Goal: Task Accomplishment & Management: Manage account settings

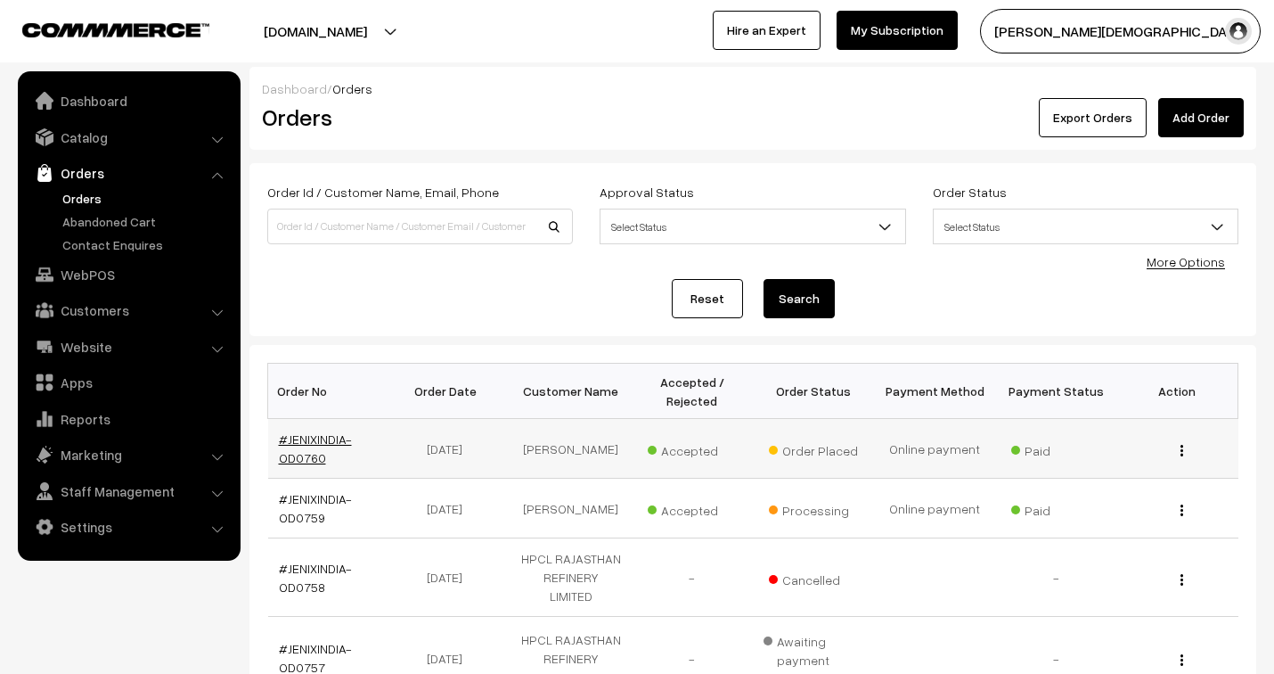
click at [318, 438] on link "#JENIXINDIA-OD0760" at bounding box center [315, 448] width 73 height 34
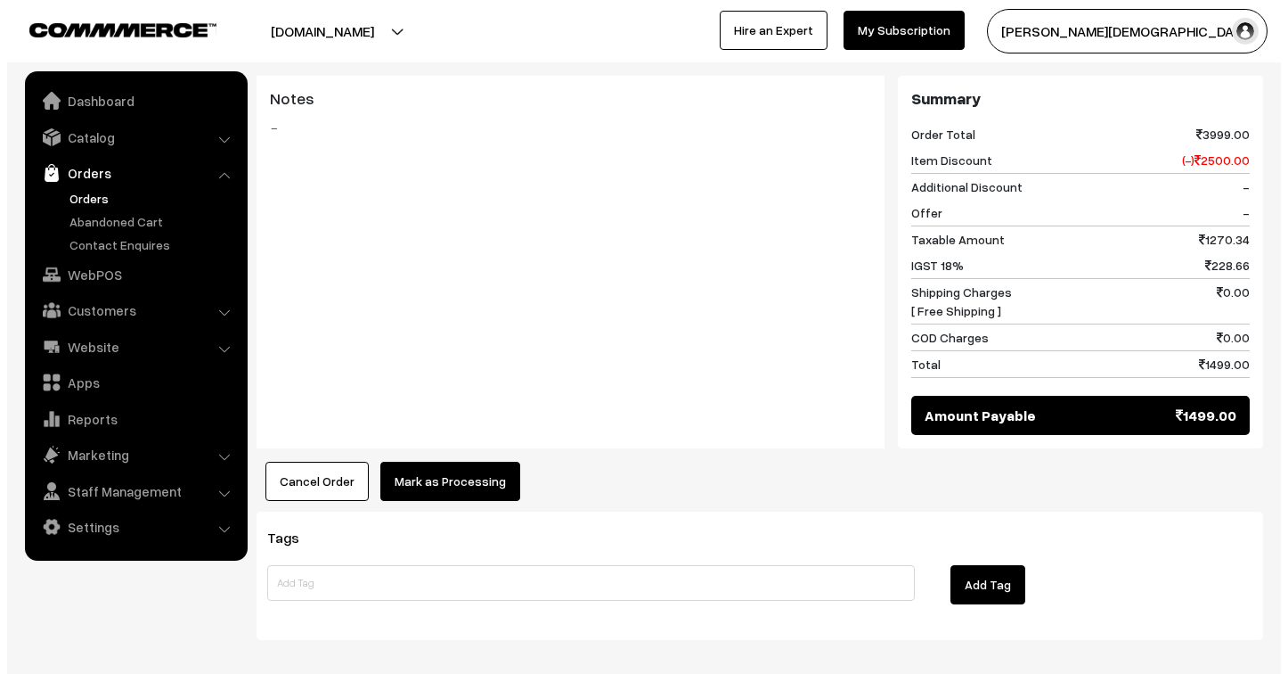
scroll to position [883, 0]
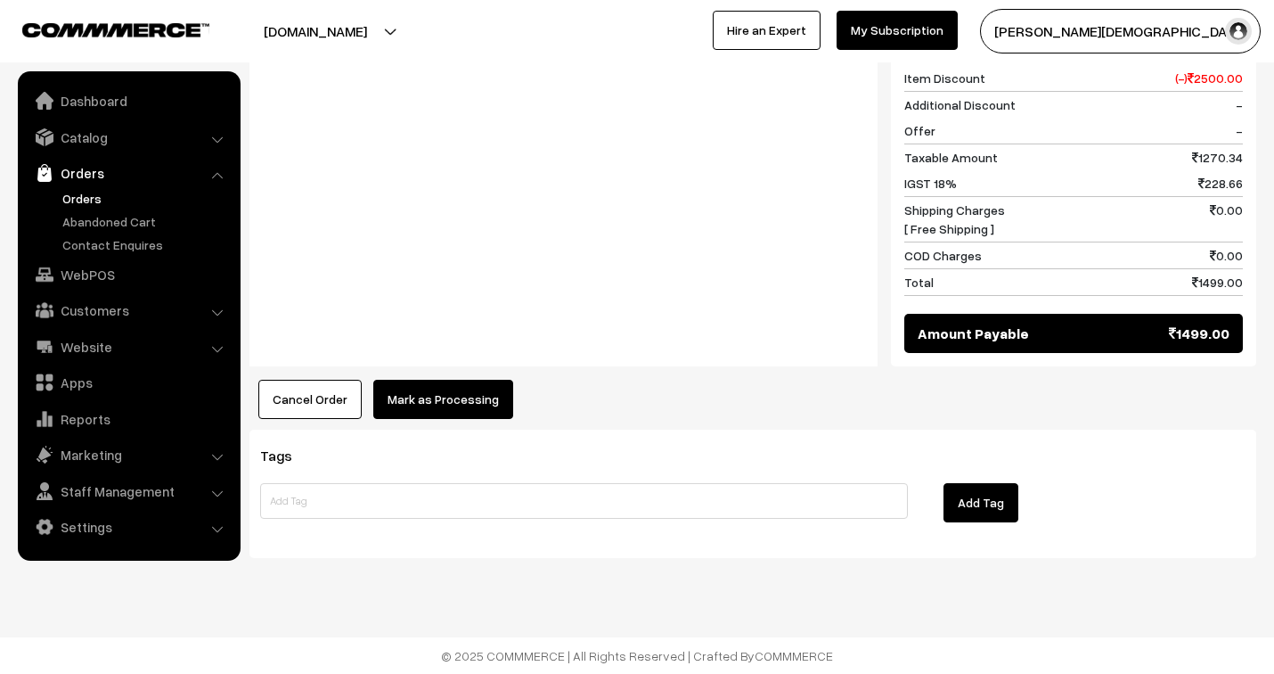
click at [470, 396] on button "Mark as Processing" at bounding box center [443, 399] width 140 height 39
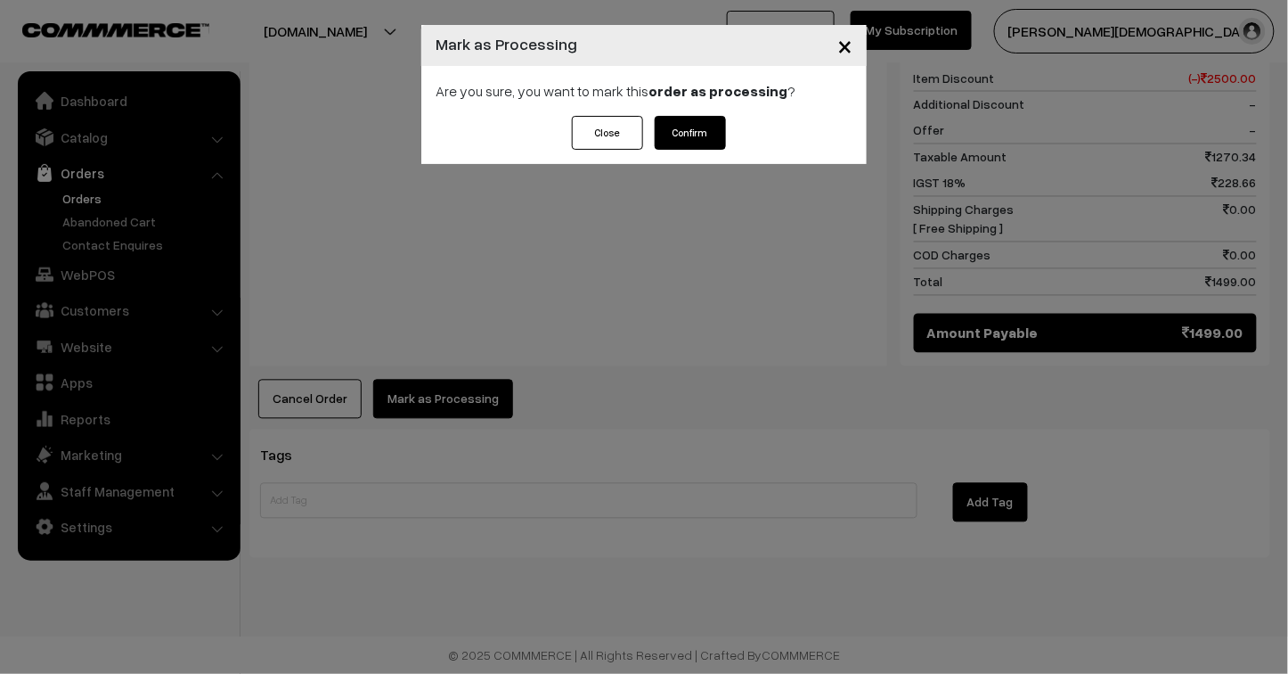
click at [697, 123] on button "Confirm" at bounding box center [690, 133] width 71 height 34
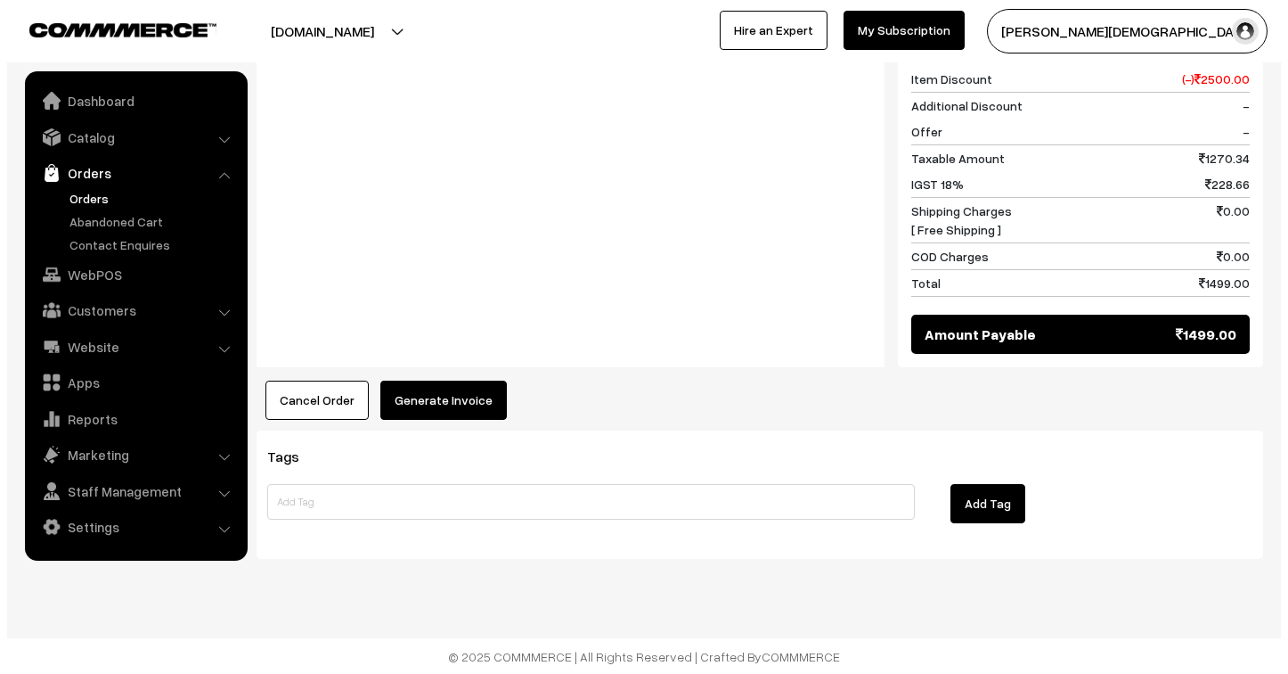
scroll to position [880, 0]
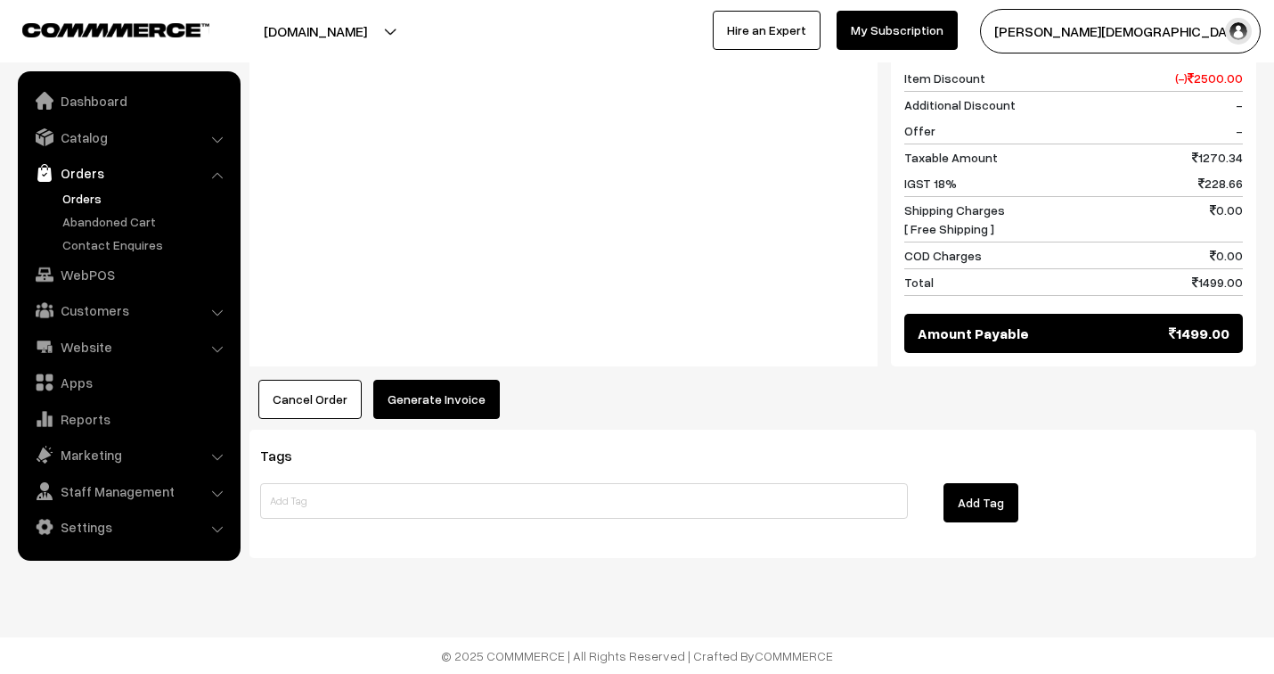
click at [448, 389] on button "Generate Invoice" at bounding box center [436, 399] width 127 height 39
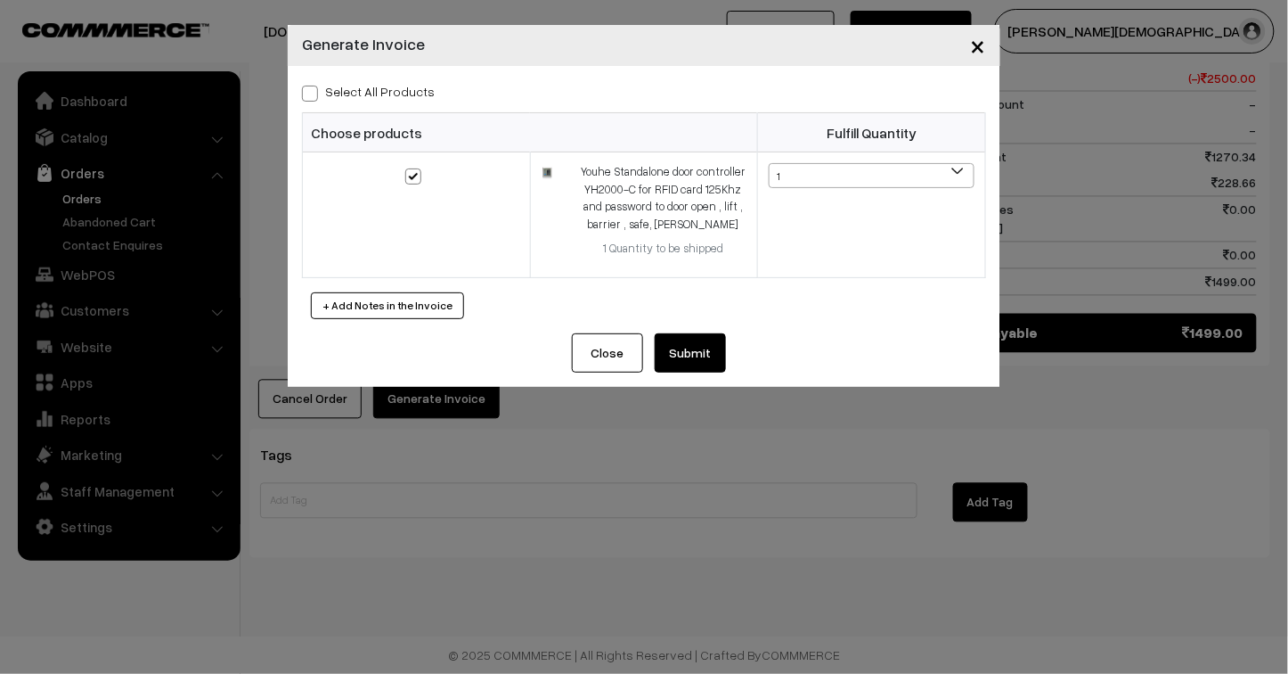
click at [699, 353] on button "Submit" at bounding box center [690, 352] width 71 height 39
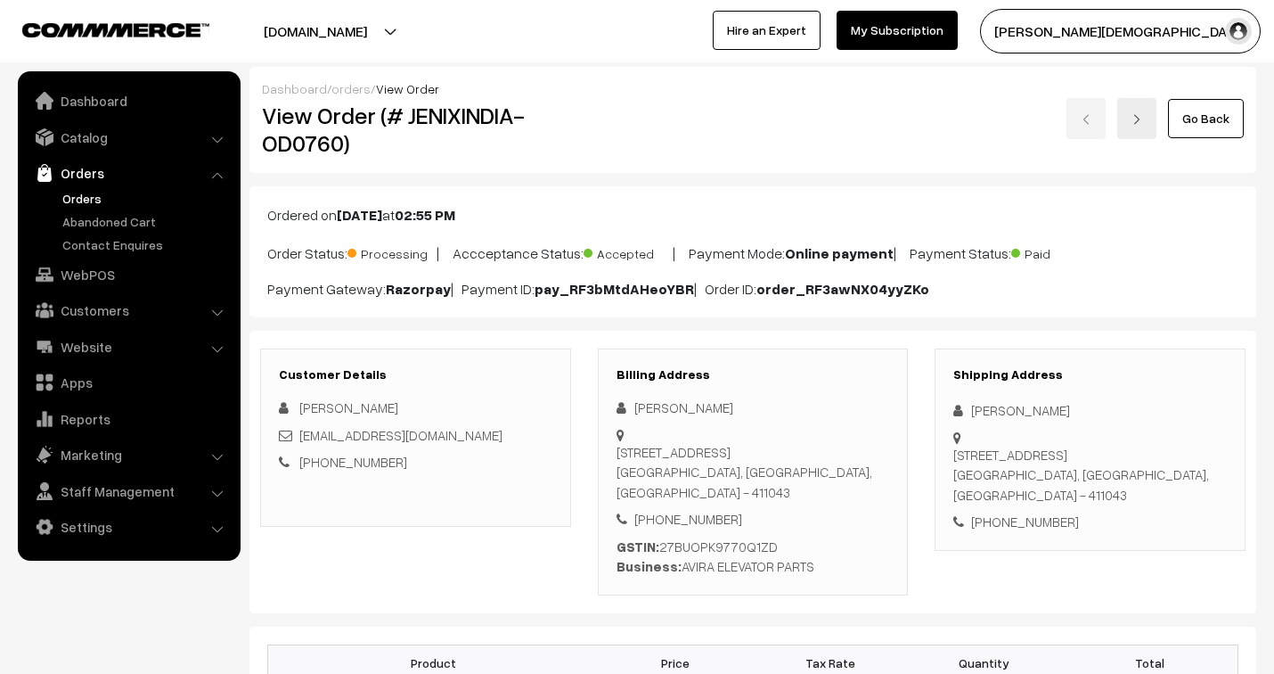
scroll to position [1152, 0]
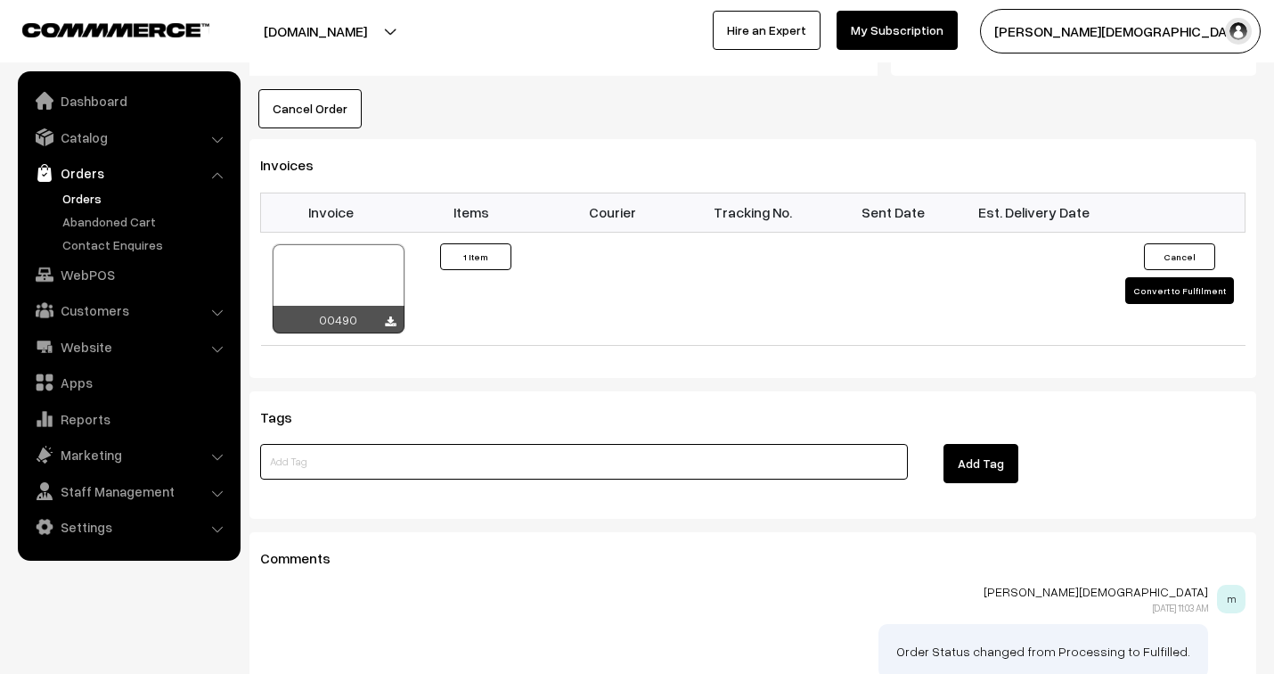
click at [358, 464] on input at bounding box center [584, 462] width 648 height 36
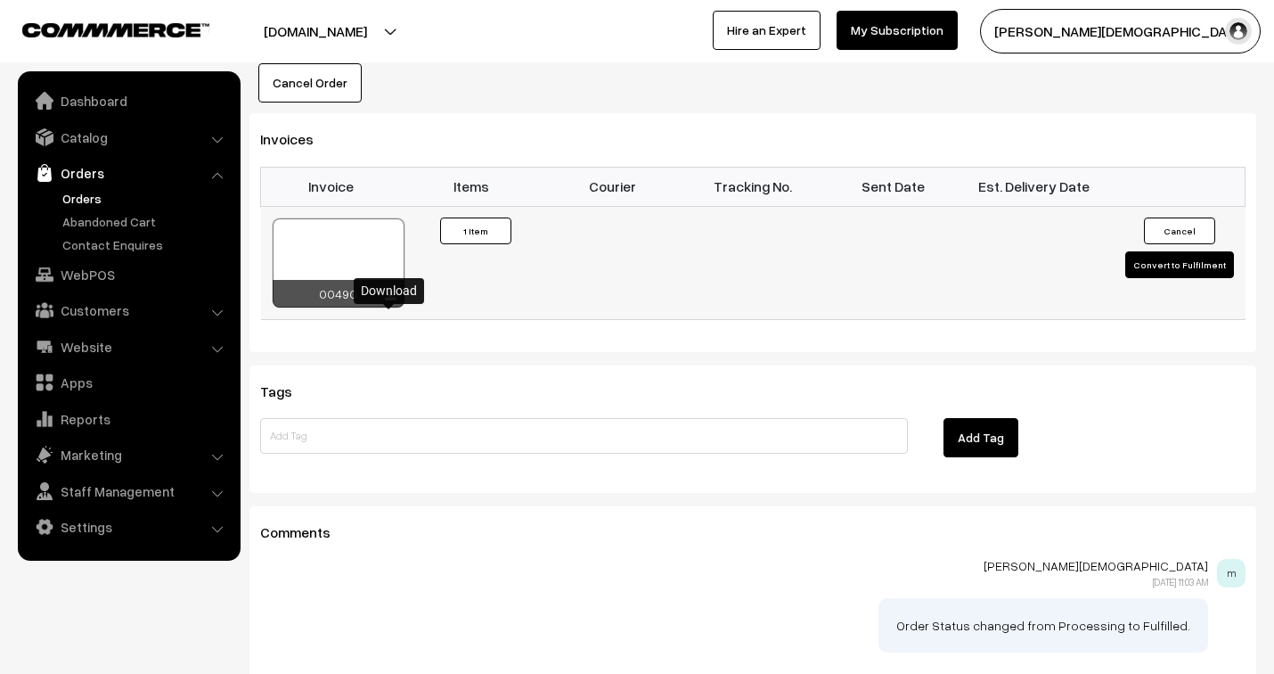
click at [386, 302] on icon at bounding box center [390, 296] width 11 height 12
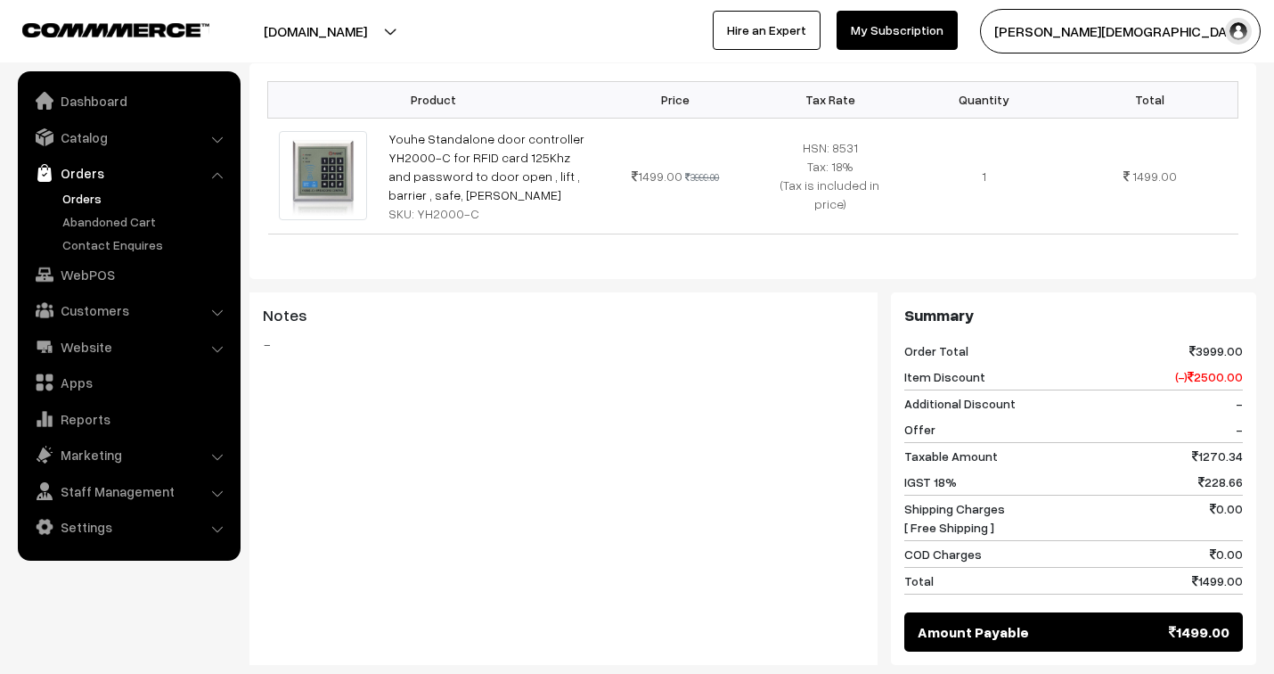
scroll to position [0, 0]
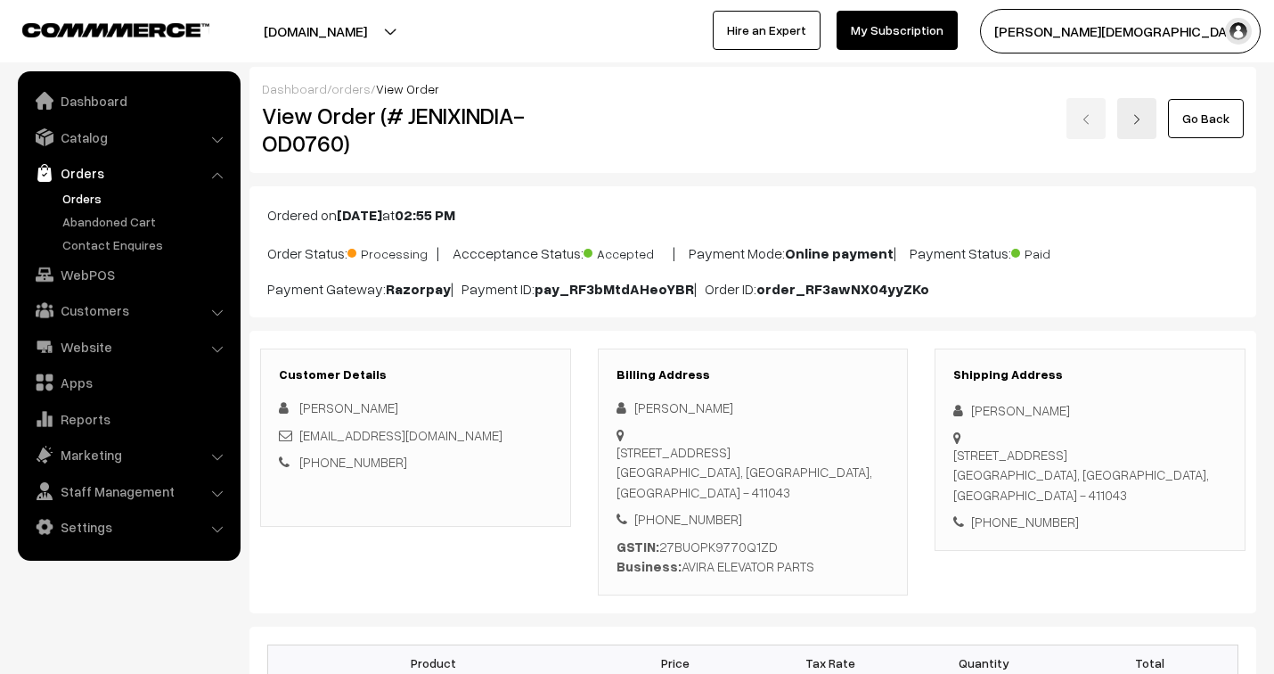
click at [337, 87] on link "orders" at bounding box center [350, 88] width 39 height 15
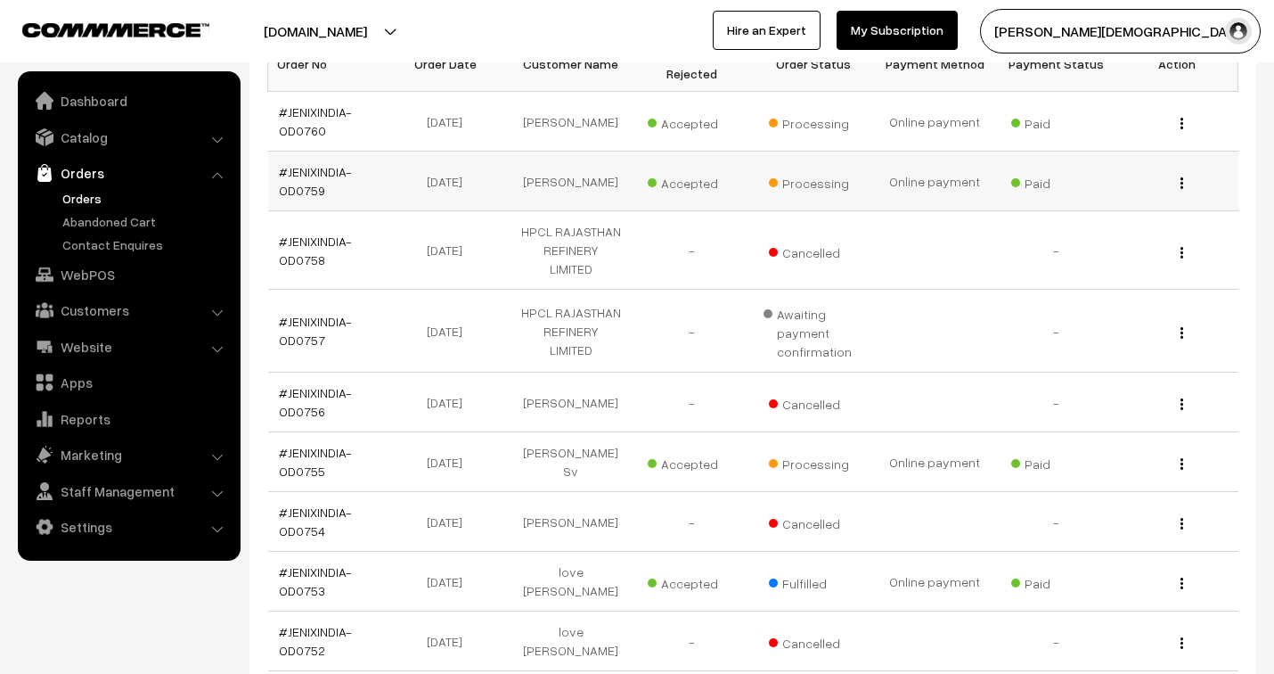
scroll to position [292, 0]
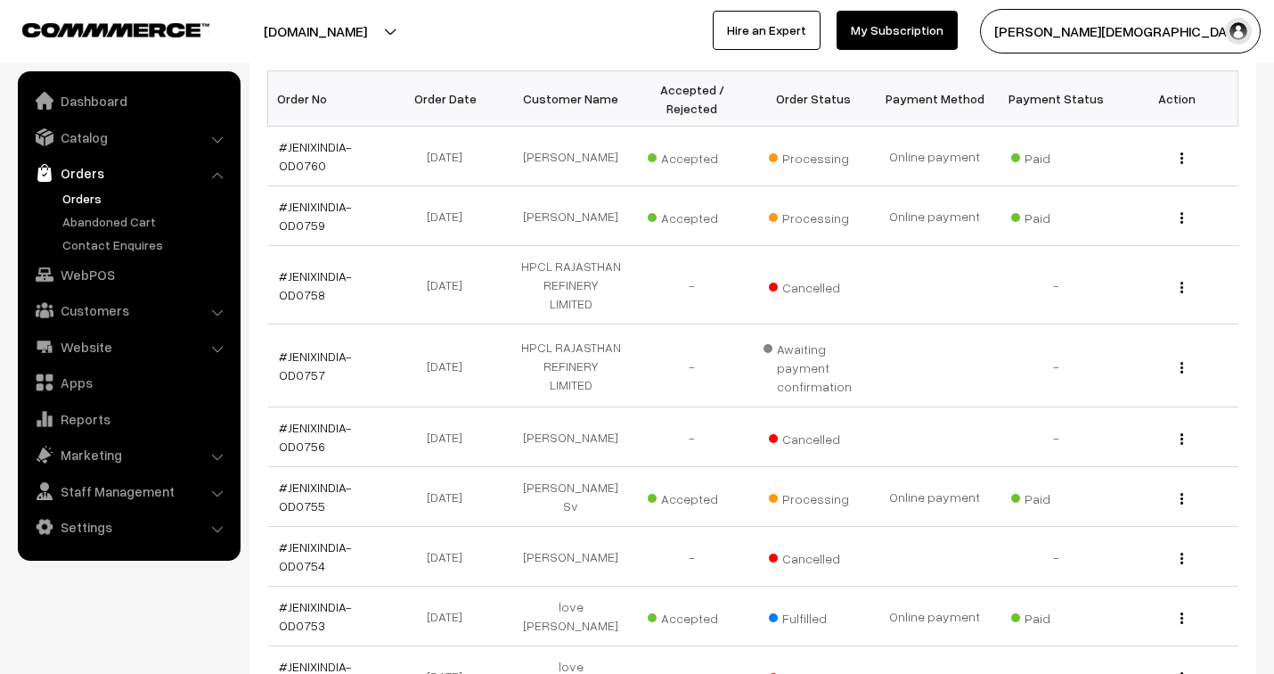
click at [139, 4] on div "[DOMAIN_NAME] Go to Website Create New Store [PERSON_NAME] My Profile Refer & E…" at bounding box center [637, 31] width 1274 height 62
click at [127, 6] on div "[DOMAIN_NAME] Go to Website Create New Store [PERSON_NAME] My Profile Refer & E…" at bounding box center [637, 31] width 1274 height 62
